Goal: Find specific page/section: Find specific page/section

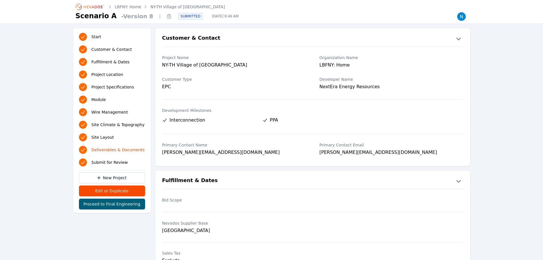
scroll to position [1418, 0]
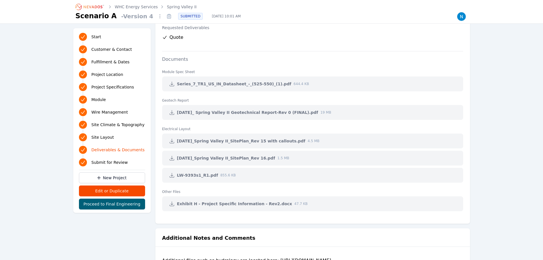
scroll to position [1225, 0]
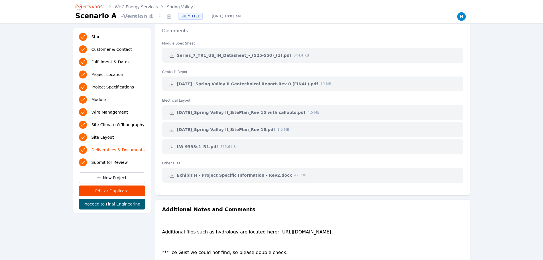
click at [172, 111] on icon at bounding box center [172, 112] width 6 height 6
click at [174, 130] on icon at bounding box center [172, 130] width 6 height 6
click at [173, 144] on icon at bounding box center [172, 147] width 6 height 6
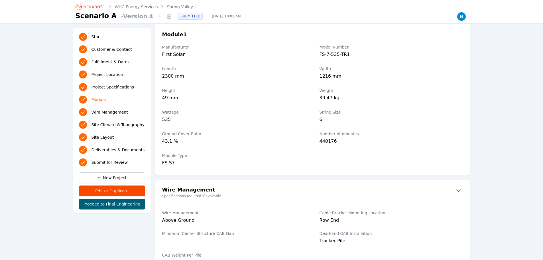
scroll to position [684, 0]
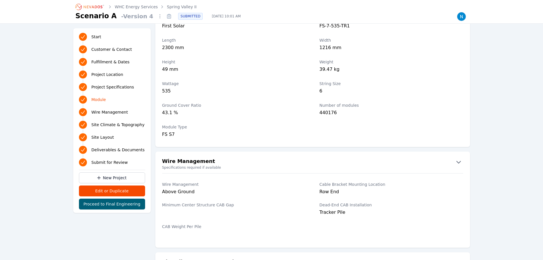
click at [502, 75] on div "Start Customer & Contact Fulfillment & Dates Project Location Project Specifica…" at bounding box center [271, 84] width 543 height 1485
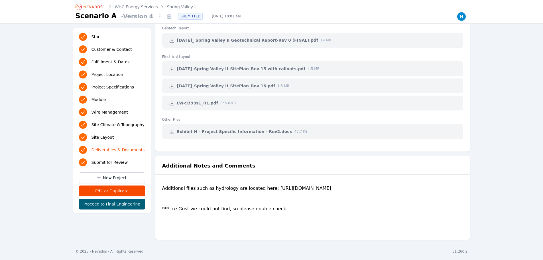
scroll to position [1283, 0]
click at [169, 6] on link "Spring Valley II" at bounding box center [182, 7] width 30 height 6
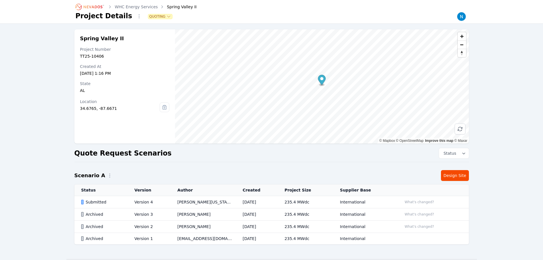
click at [135, 203] on td "Version 4" at bounding box center [149, 202] width 43 height 12
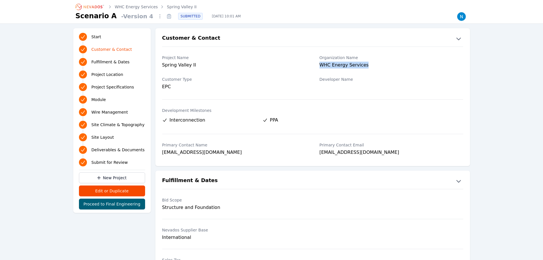
drag, startPoint x: 366, startPoint y: 67, endPoint x: 317, endPoint y: 66, distance: 48.7
click at [317, 66] on div "Project Name Spring Valley II Organization Name WHC Energy Services" at bounding box center [312, 62] width 315 height 22
copy div "WHC Energy Services"
click at [392, 82] on label "Developer Name" at bounding box center [391, 79] width 144 height 6
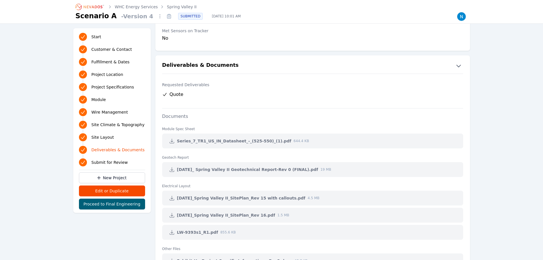
scroll to position [1283, 0]
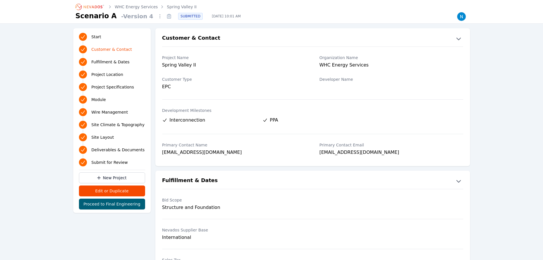
click at [168, 16] on icon at bounding box center [168, 16] width 1 height 0
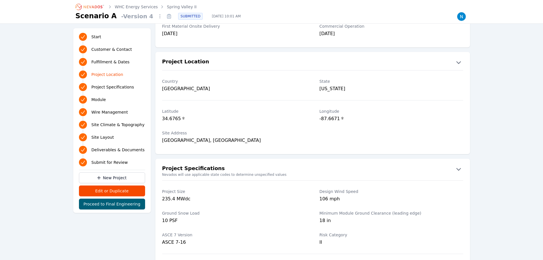
scroll to position [399, 0]
